Goal: Information Seeking & Learning: Learn about a topic

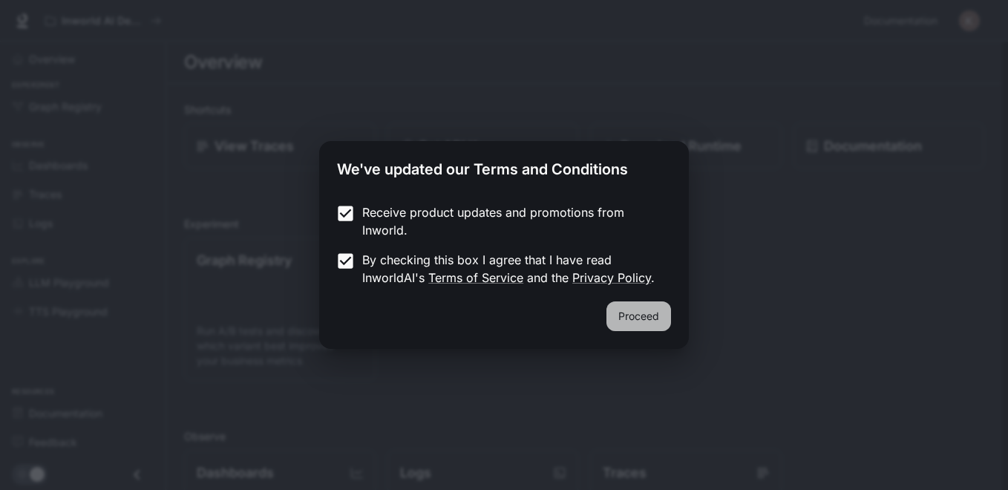
click at [633, 310] on button "Proceed" at bounding box center [639, 316] width 65 height 30
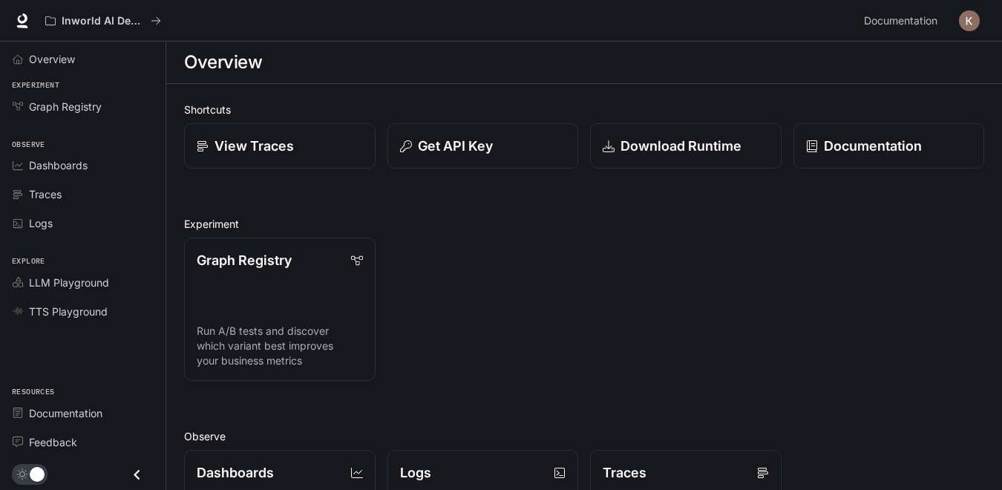
click at [586, 258] on div "Graph Registry Run A/B tests and discover which variant best improves your busi…" at bounding box center [578, 303] width 812 height 155
click at [22, 13] on icon at bounding box center [22, 20] width 15 height 15
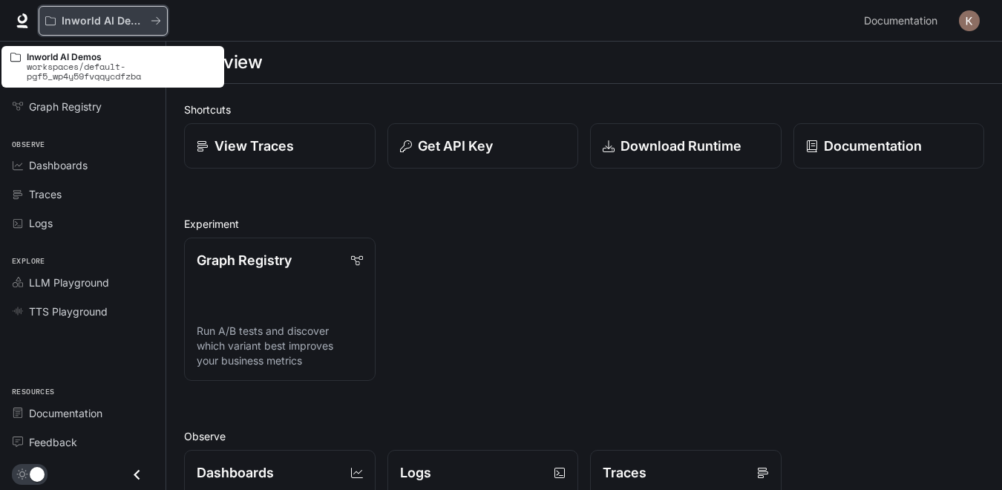
click at [93, 15] on p "Inworld AI Demos" at bounding box center [103, 21] width 83 height 13
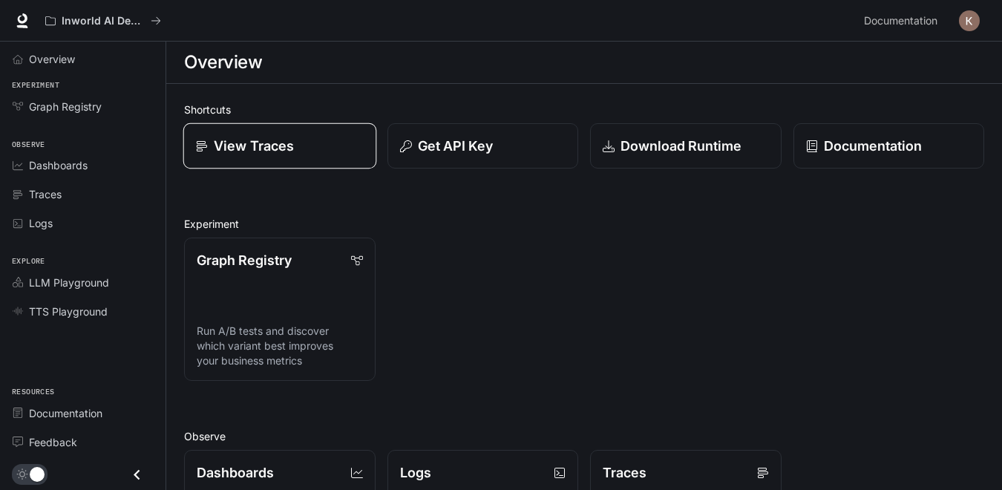
click at [293, 147] on p "View Traces" at bounding box center [254, 146] width 80 height 20
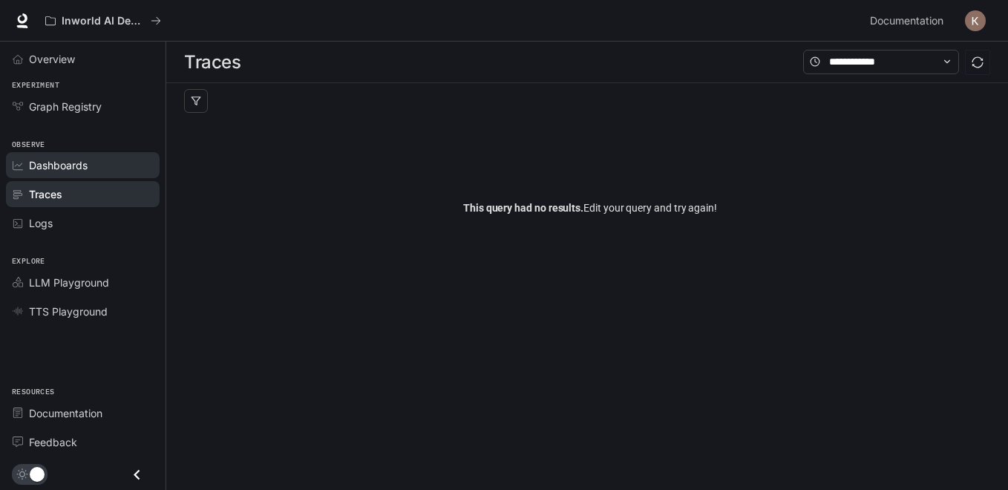
click at [70, 163] on span "Dashboards" at bounding box center [58, 165] width 59 height 16
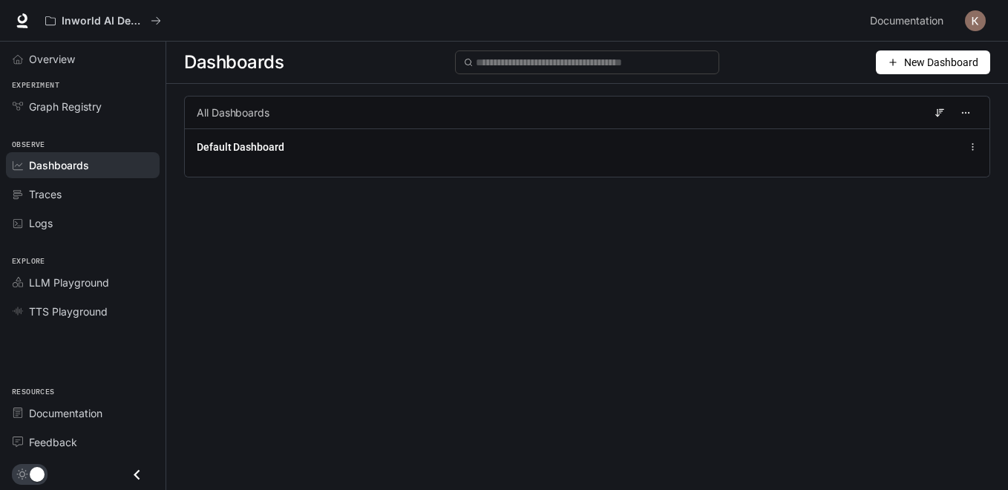
click at [147, 471] on button "Close drawer" at bounding box center [136, 475] width 33 height 30
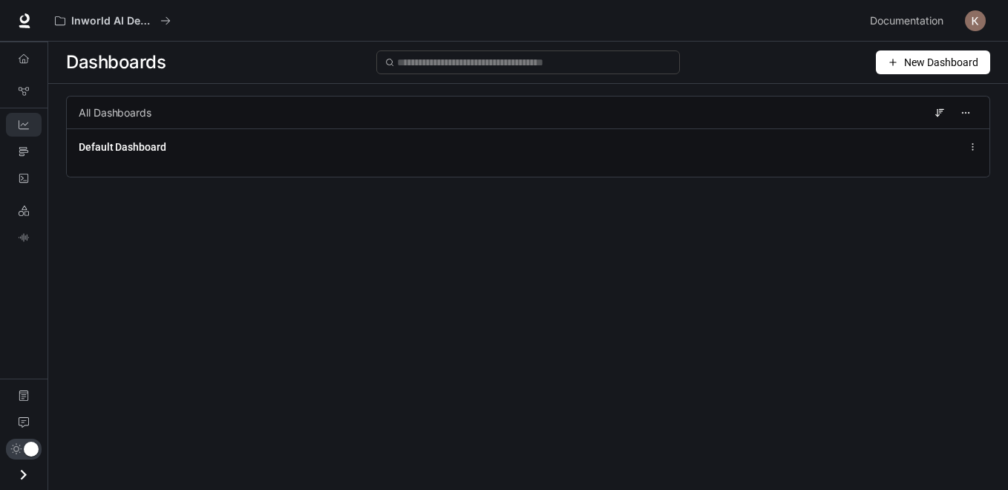
click at [20, 477] on icon "Open drawer" at bounding box center [23, 475] width 20 height 20
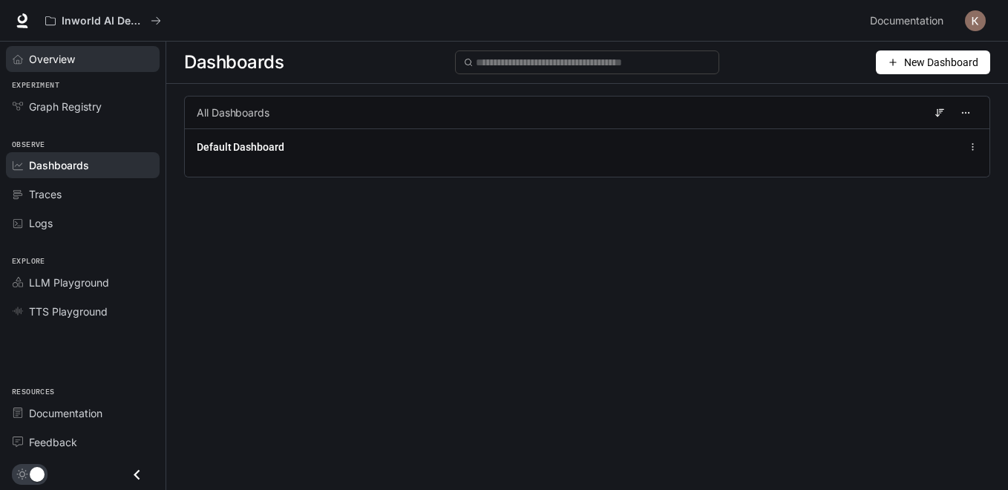
click at [55, 53] on span "Overview" at bounding box center [52, 59] width 46 height 16
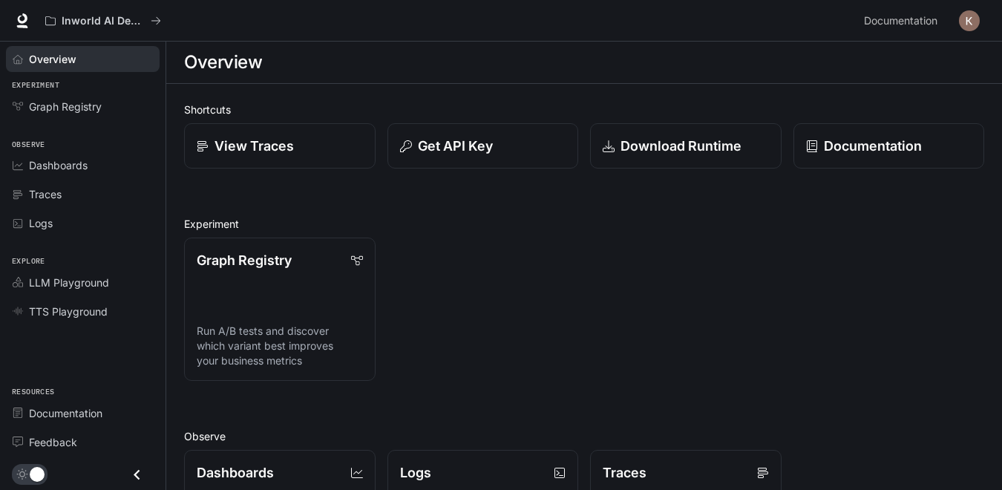
click at [1001, 459] on div "Shortcuts View Traces Get API Key Download Runtime Documentation Experiment Gra…" at bounding box center [584, 453] width 836 height 739
click at [451, 138] on p "Get API Key" at bounding box center [455, 146] width 76 height 20
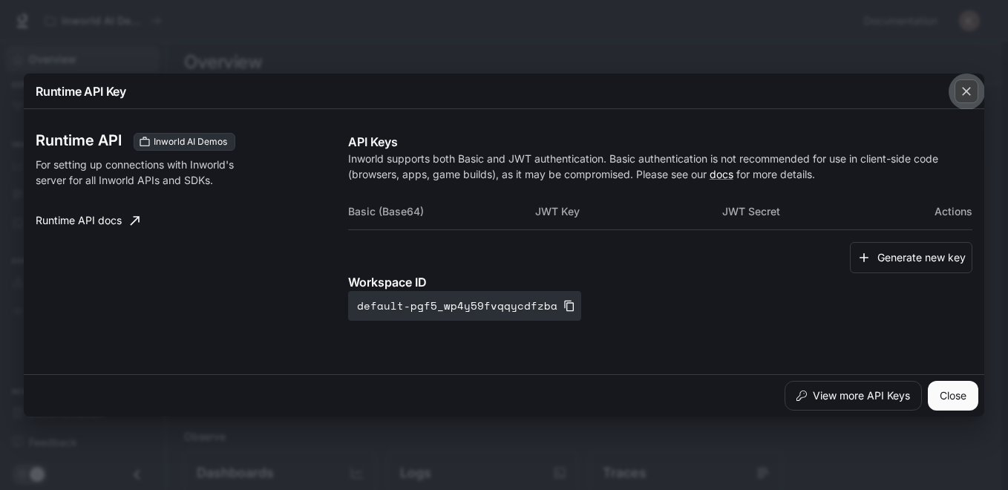
click at [964, 93] on icon "button" at bounding box center [966, 91] width 15 height 15
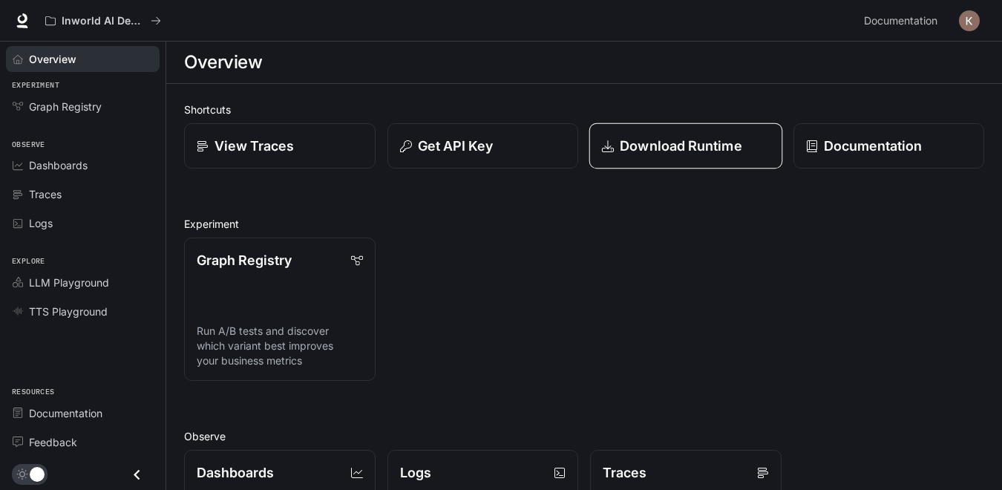
click at [679, 151] on p "Download Runtime" at bounding box center [681, 146] width 122 height 20
click at [668, 258] on div "Graph Registry Run A/B tests and discover which variant best improves your busi…" at bounding box center [578, 303] width 812 height 155
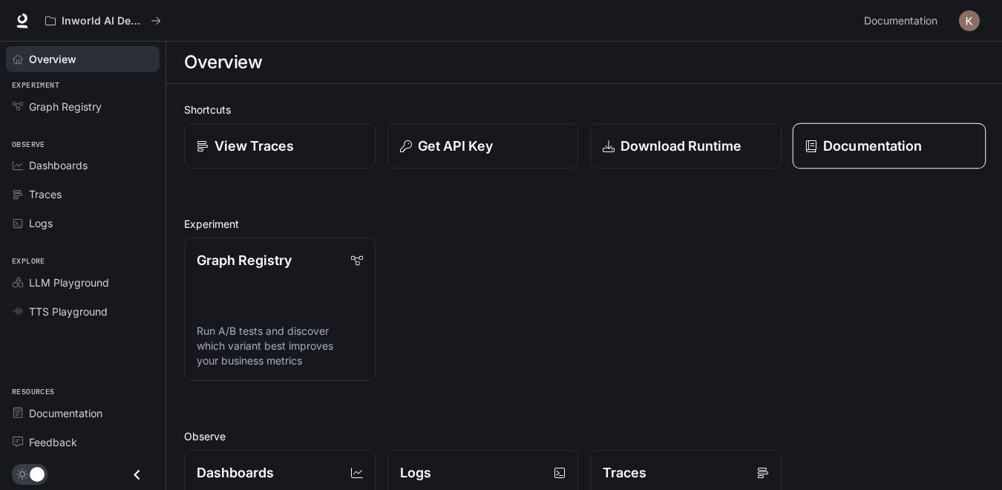
click at [867, 142] on p "Documentation" at bounding box center [872, 146] width 99 height 20
